Goal: Information Seeking & Learning: Learn about a topic

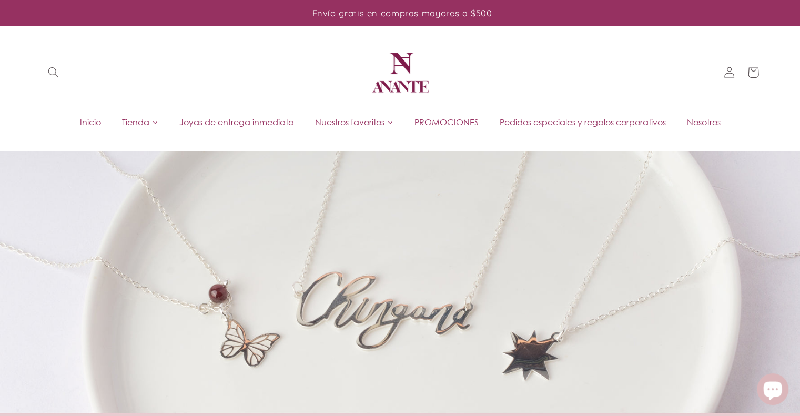
scroll to position [124, 0]
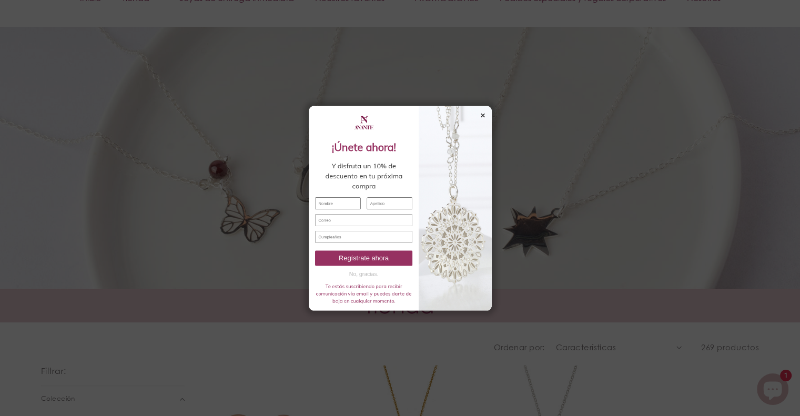
click at [545, 46] on div "✕" at bounding box center [542, 48] width 9 height 12
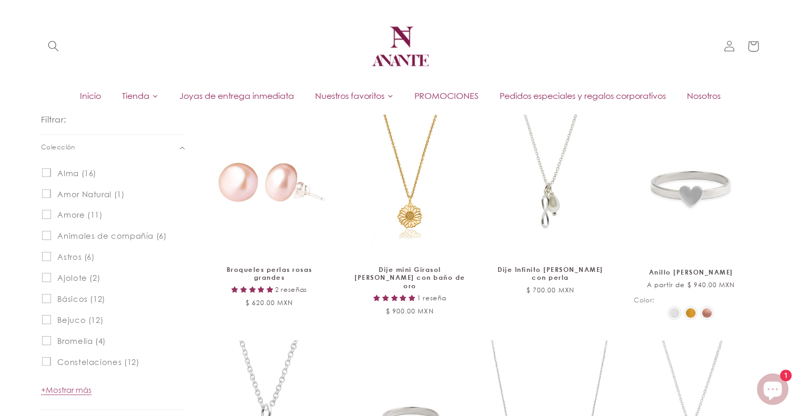
scroll to position [0, 0]
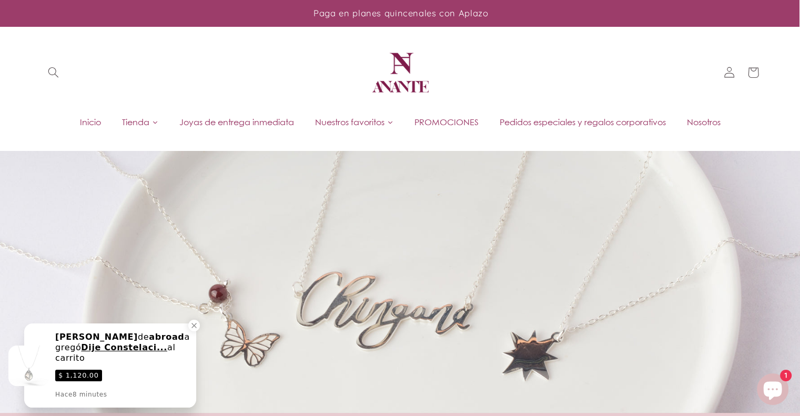
click at [569, 119] on span "Pedidos especiales y regalos corporativos" at bounding box center [583, 122] width 166 height 12
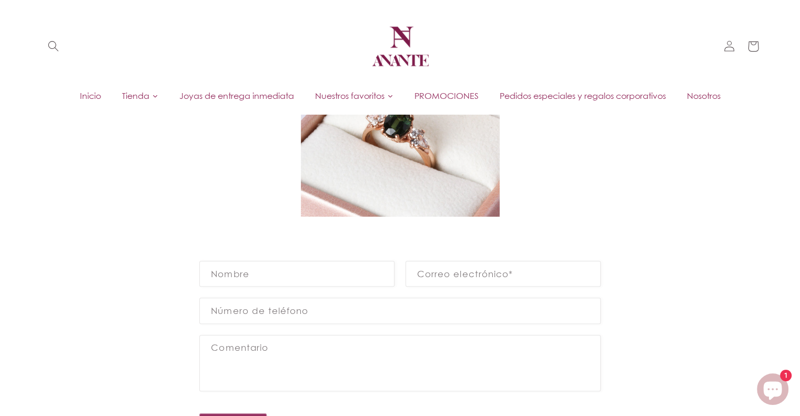
scroll to position [639, 0]
click at [446, 94] on span "PROMOCIONES" at bounding box center [446, 96] width 64 height 12
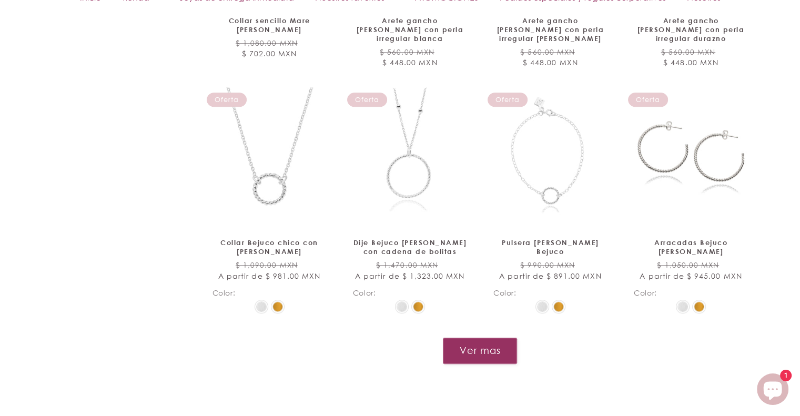
scroll to position [850, 0]
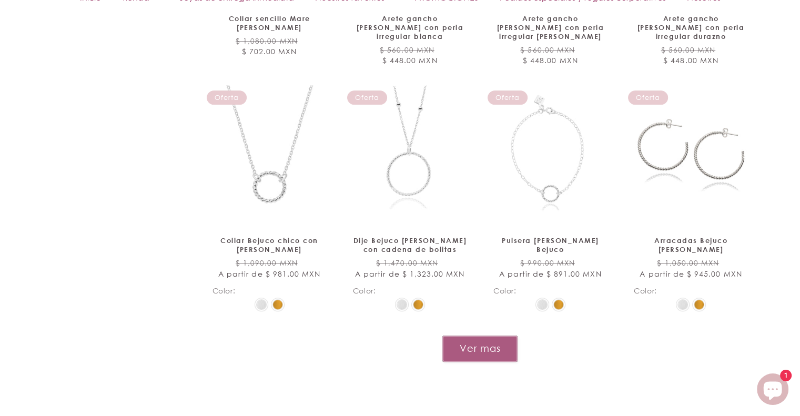
click at [502, 338] on button "Ver mas" at bounding box center [479, 349] width 75 height 26
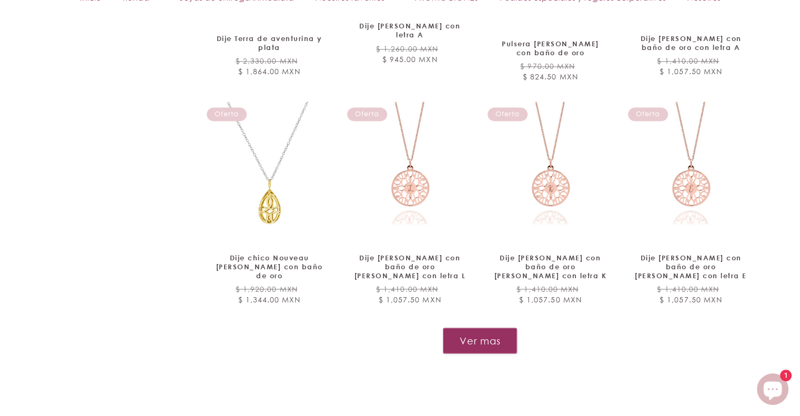
scroll to position [1754, 0]
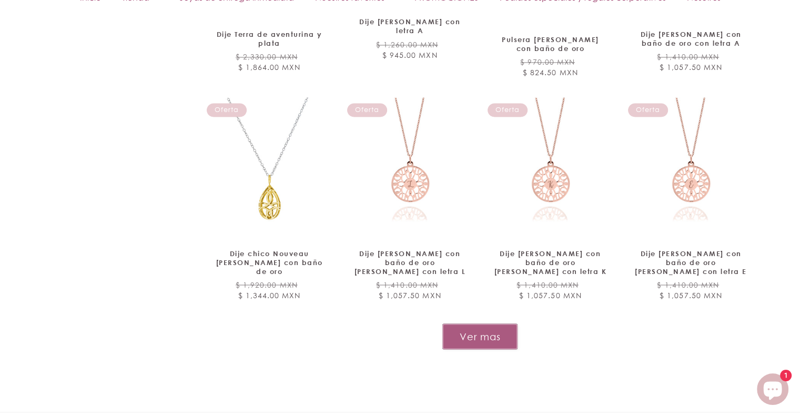
click at [486, 323] on button "Ver mas" at bounding box center [479, 336] width 75 height 26
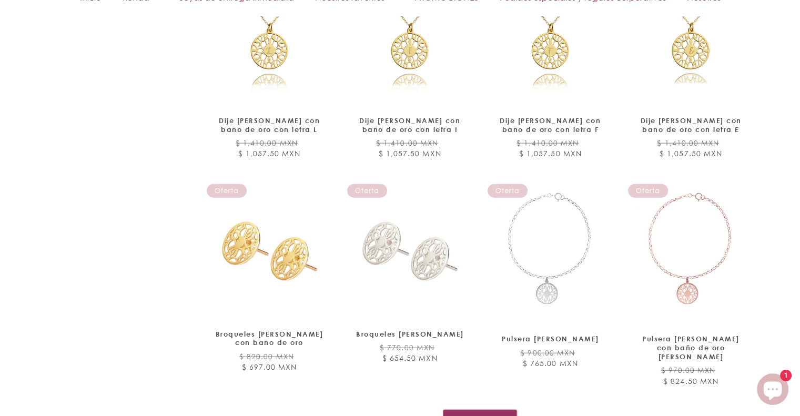
scroll to position [2557, 0]
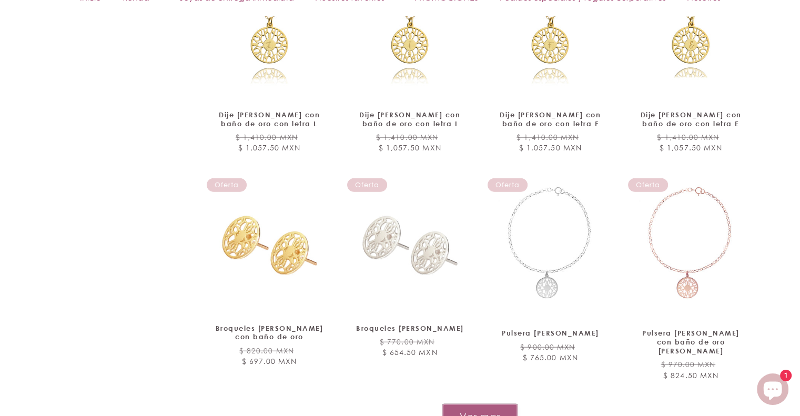
click at [459, 404] on button "Ver mas" at bounding box center [479, 417] width 75 height 26
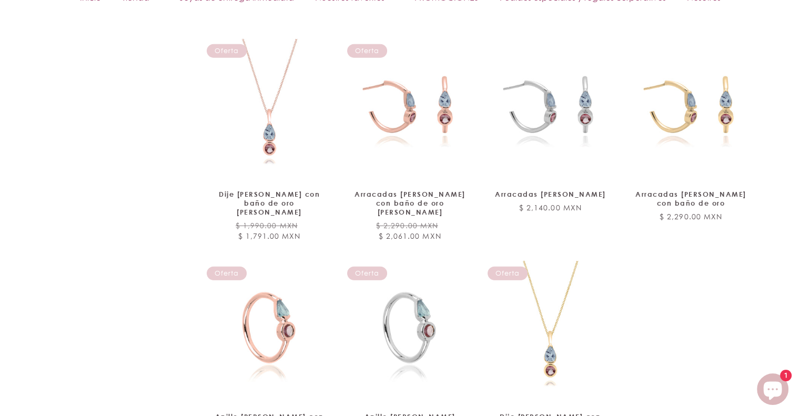
scroll to position [2927, 0]
